Goal: Check status: Check status

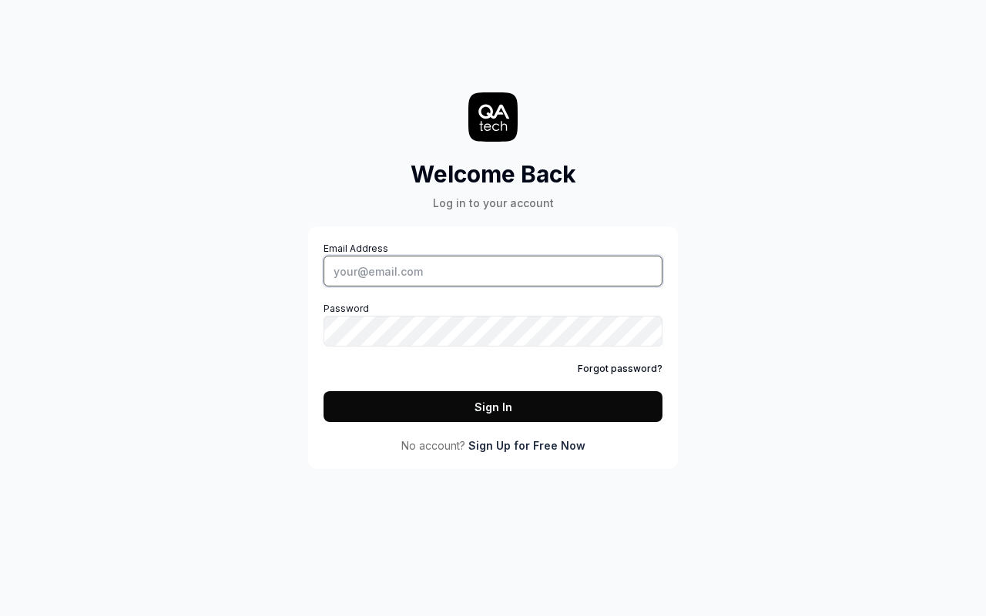
click at [493, 271] on input "Email Address" at bounding box center [493, 271] width 339 height 31
type input "[PERSON_NAME][EMAIL_ADDRESS][DOMAIN_NAME]"
click at [493, 407] on button "Sign In" at bounding box center [493, 406] width 339 height 31
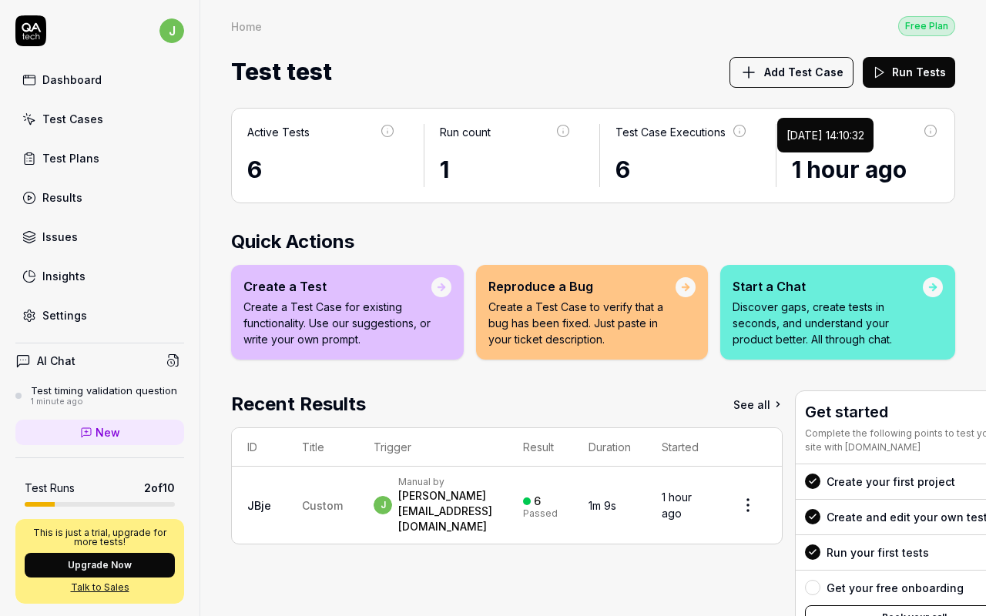
click at [841, 170] on time "1 hour ago" at bounding box center [849, 170] width 115 height 28
click at [707, 492] on td "1 hour ago" at bounding box center [680, 505] width 68 height 77
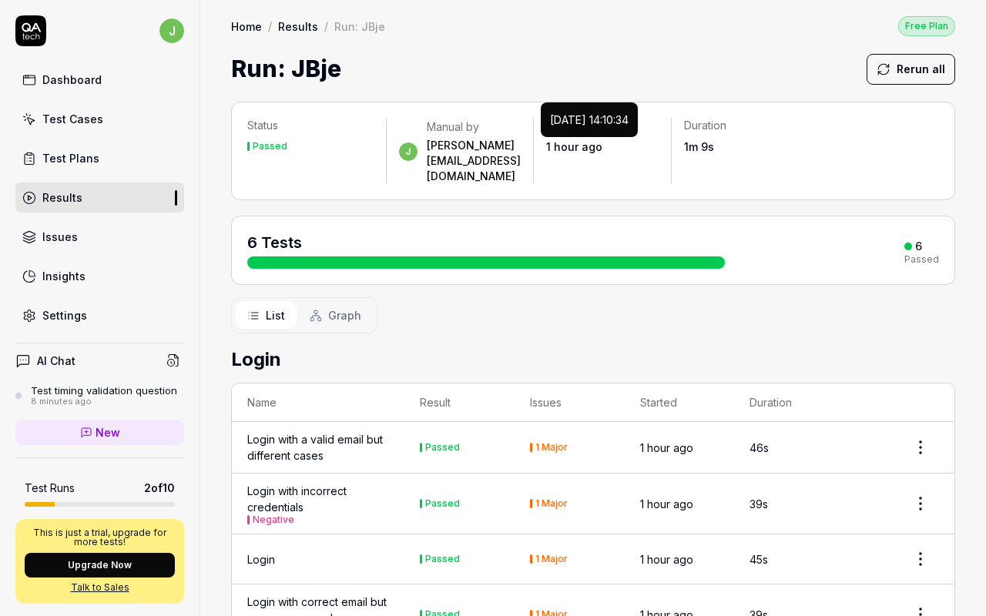
click at [70, 79] on div "Dashboard" at bounding box center [71, 80] width 59 height 16
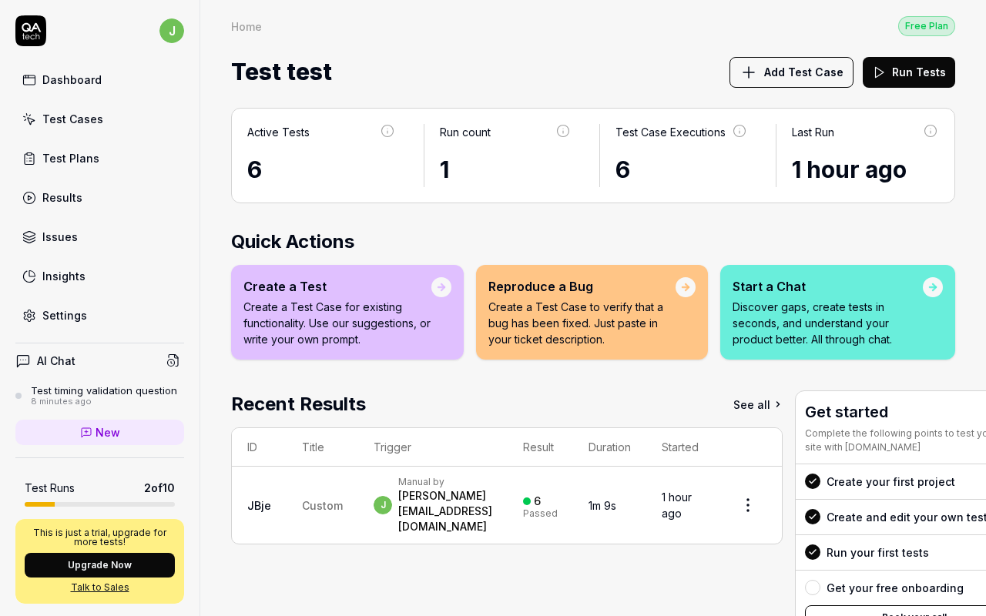
click at [31, 31] on icon at bounding box center [31, 27] width 19 height 9
